Goal: Check status: Check status

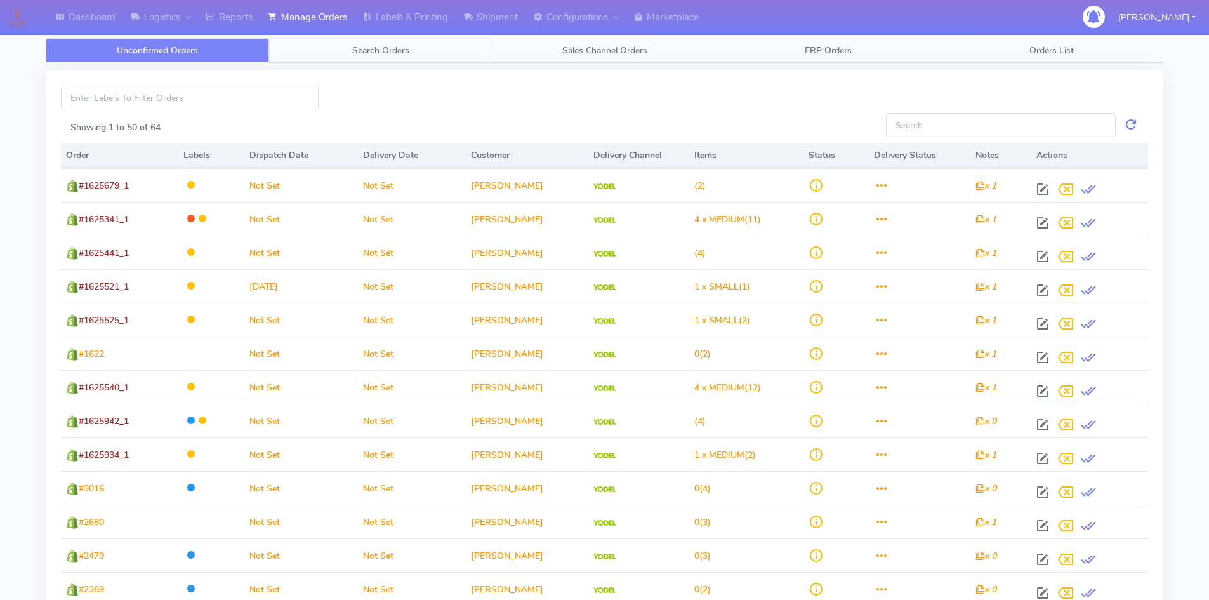
click at [350, 55] on link "Search Orders" at bounding box center [380, 50] width 223 height 25
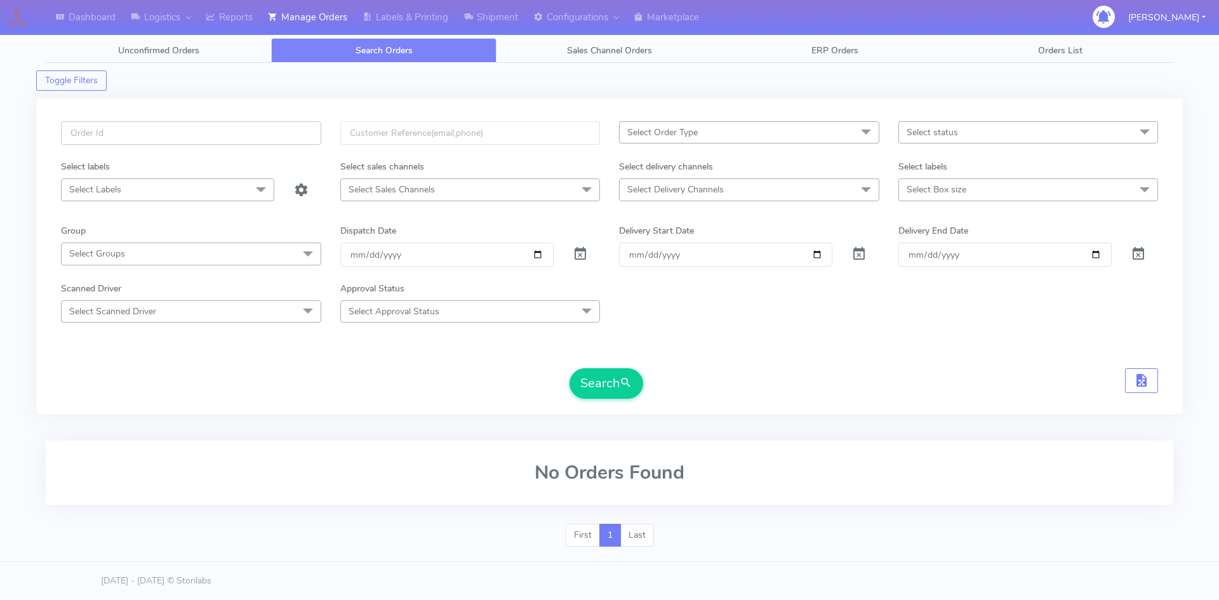
click at [184, 138] on input "text" at bounding box center [191, 132] width 260 height 23
drag, startPoint x: 112, startPoint y: 133, endPoint x: 74, endPoint y: 132, distance: 38.1
click at [74, 132] on input "#1602067_1" at bounding box center [191, 132] width 260 height 23
paste input "21003"
type input "#1621003_1"
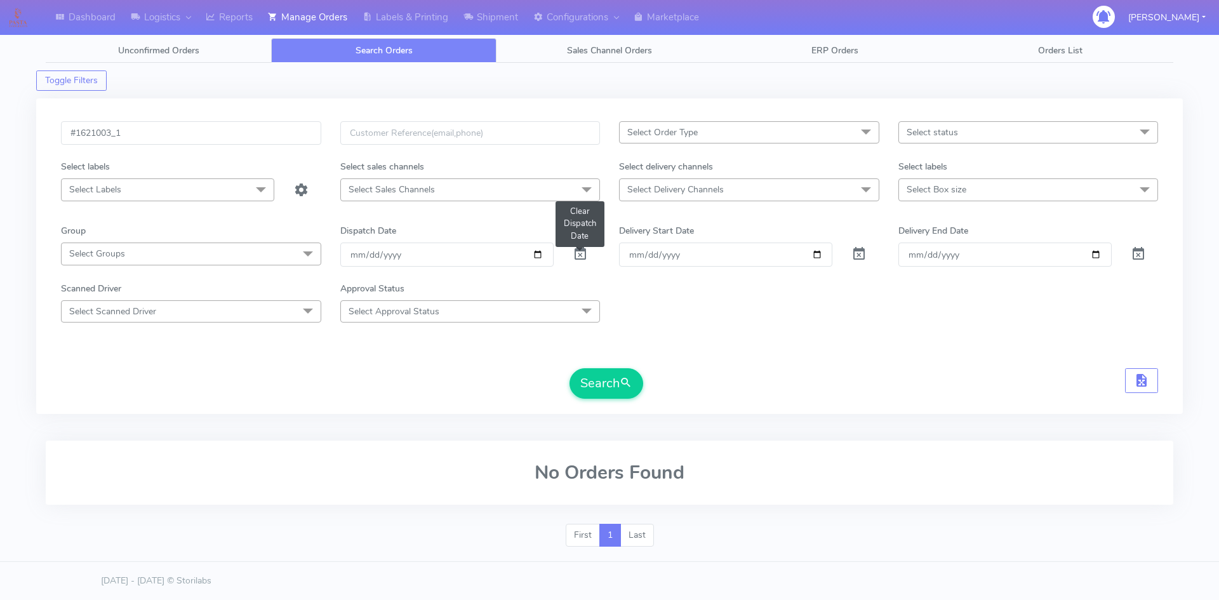
click at [581, 251] on span at bounding box center [579, 257] width 15 height 12
click at [616, 380] on button "Search" at bounding box center [606, 383] width 74 height 30
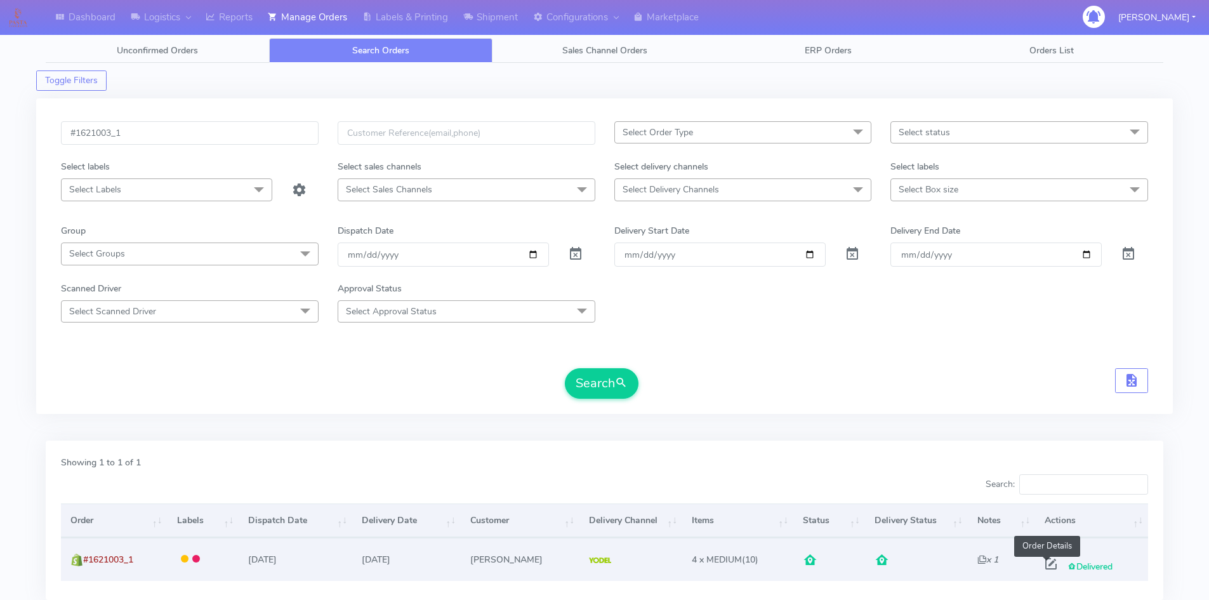
click at [1043, 562] on span at bounding box center [1051, 566] width 23 height 12
select select "5"
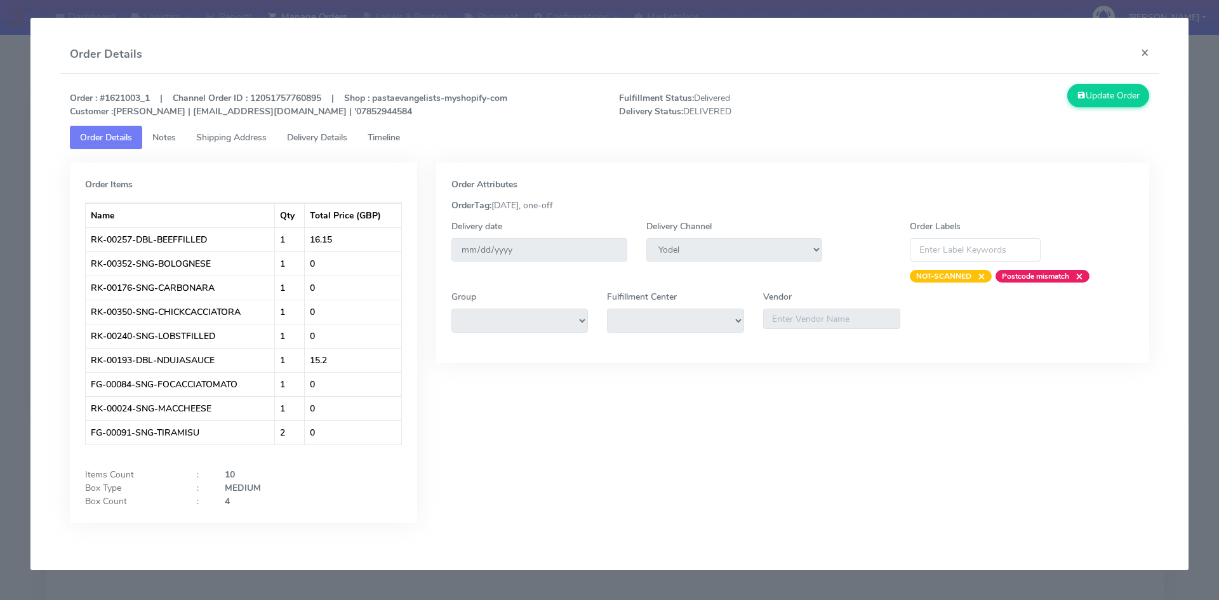
click at [268, 143] on link "Shipping Address" at bounding box center [231, 137] width 91 height 23
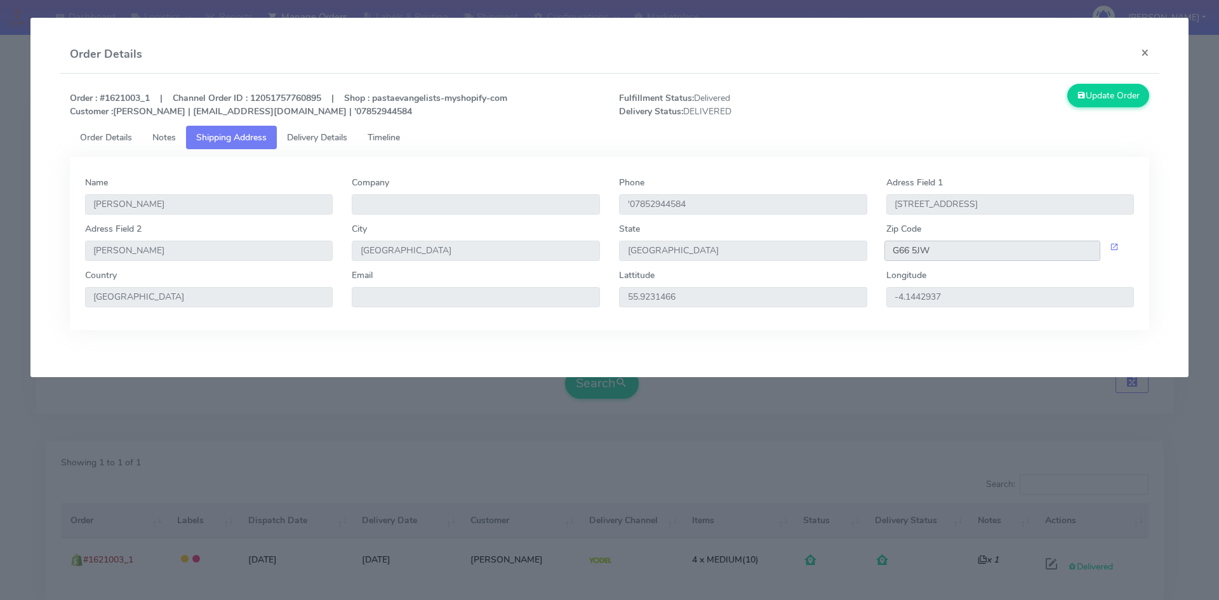
drag, startPoint x: 950, startPoint y: 256, endPoint x: 871, endPoint y: 245, distance: 78.9
click at [871, 245] on div "Adress Field 2 [GEOGRAPHIC_DATA] [GEOGRAPHIC_DATA] [GEOGRAPHIC_DATA] Zip Code G…" at bounding box center [610, 245] width 1068 height 46
drag, startPoint x: 319, startPoint y: 142, endPoint x: 328, endPoint y: 142, distance: 8.9
click at [319, 142] on span "Delivery Details" at bounding box center [317, 137] width 60 height 12
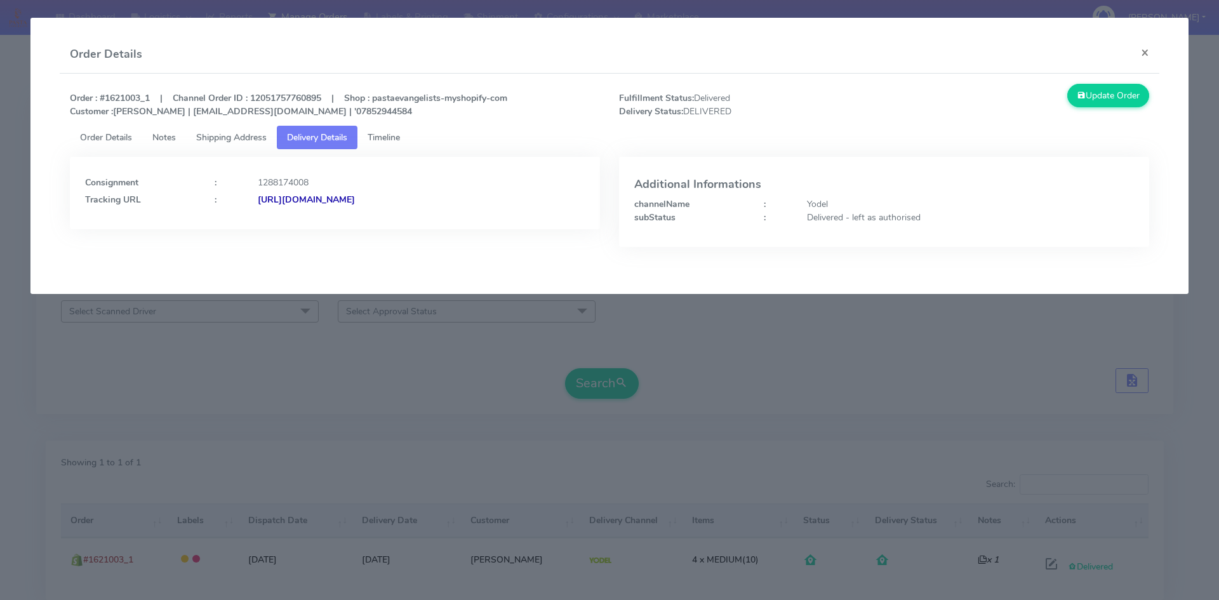
click at [388, 133] on span "Timeline" at bounding box center [383, 137] width 32 height 12
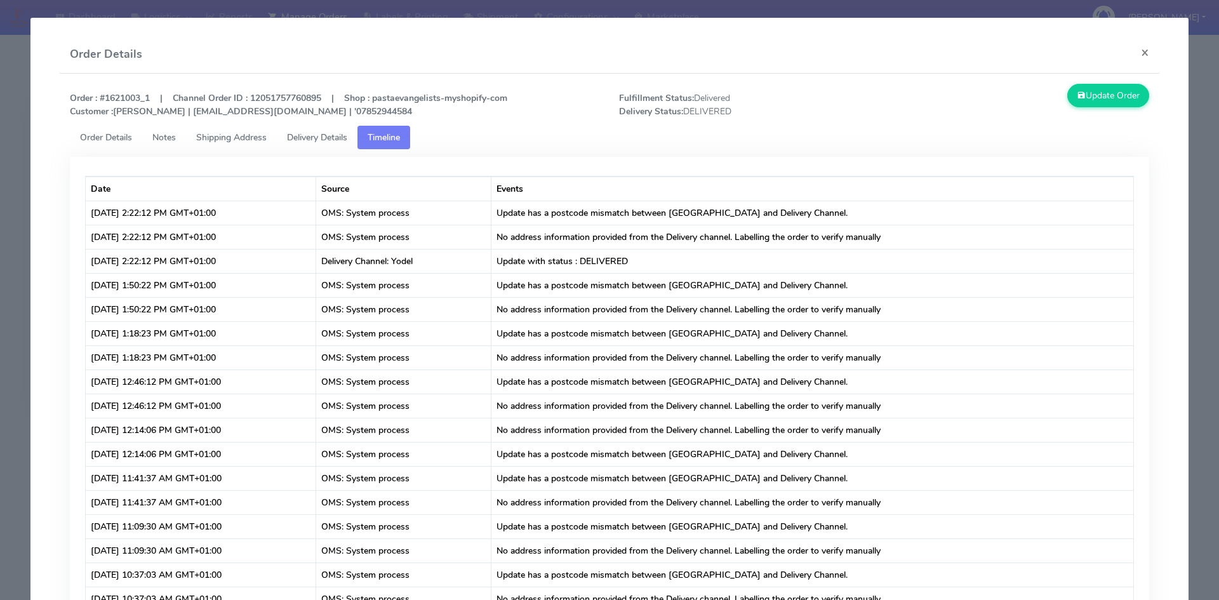
click at [164, 135] on span "Notes" at bounding box center [163, 137] width 23 height 12
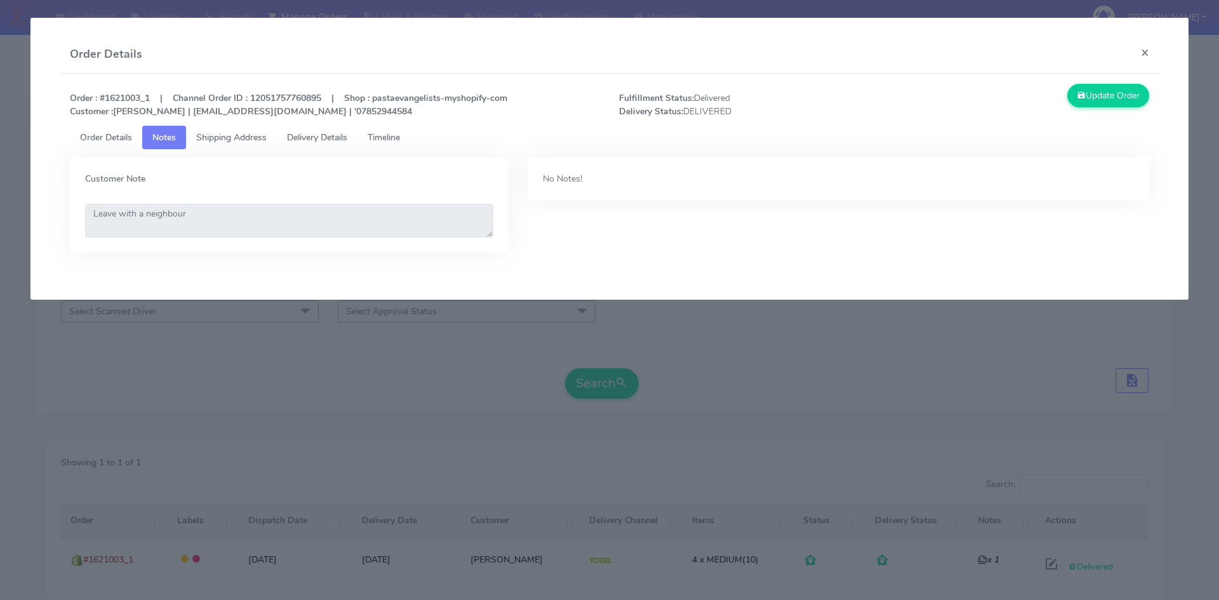
click at [114, 131] on span "Order Details" at bounding box center [106, 137] width 52 height 12
